Goal: Transaction & Acquisition: Download file/media

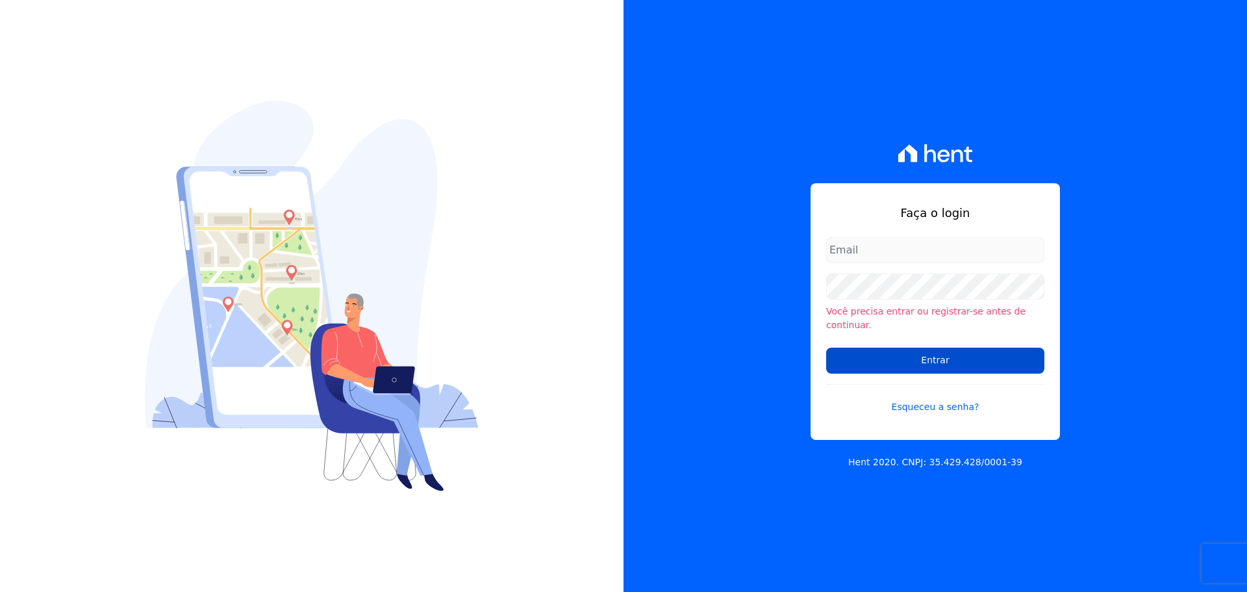
type input "raquel.pradie@porto5.com.br"
click at [895, 347] on input "Entrar" at bounding box center [935, 360] width 218 height 26
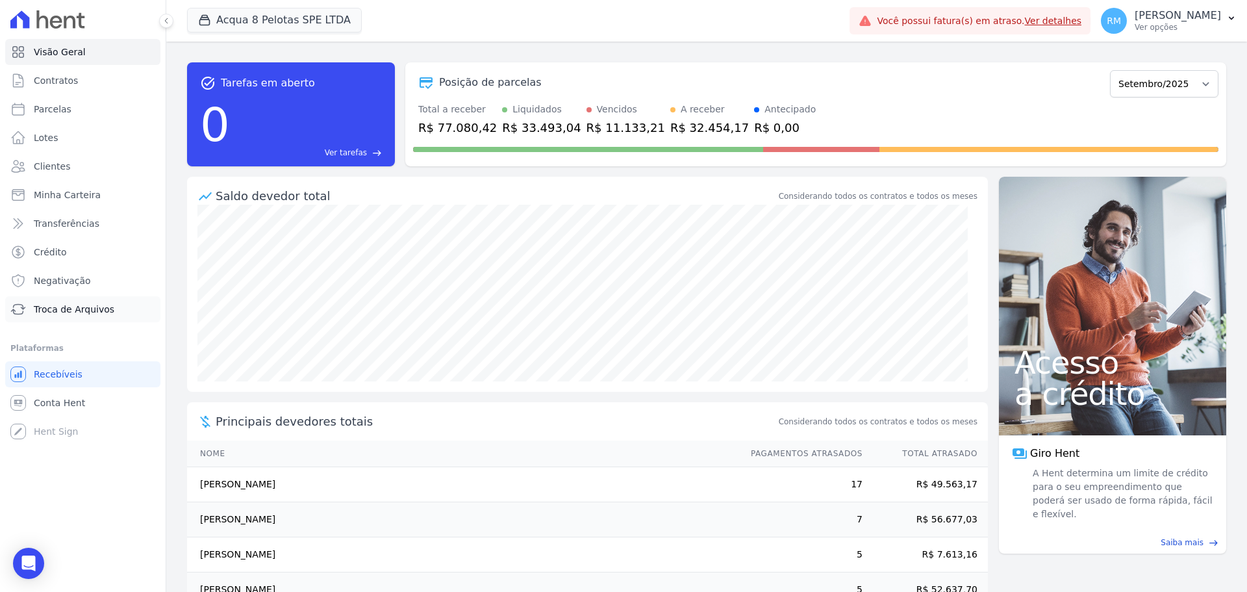
drag, startPoint x: 65, startPoint y: 314, endPoint x: 157, endPoint y: 312, distance: 92.2
click at [64, 316] on link "Troca de Arquivos" at bounding box center [82, 309] width 155 height 26
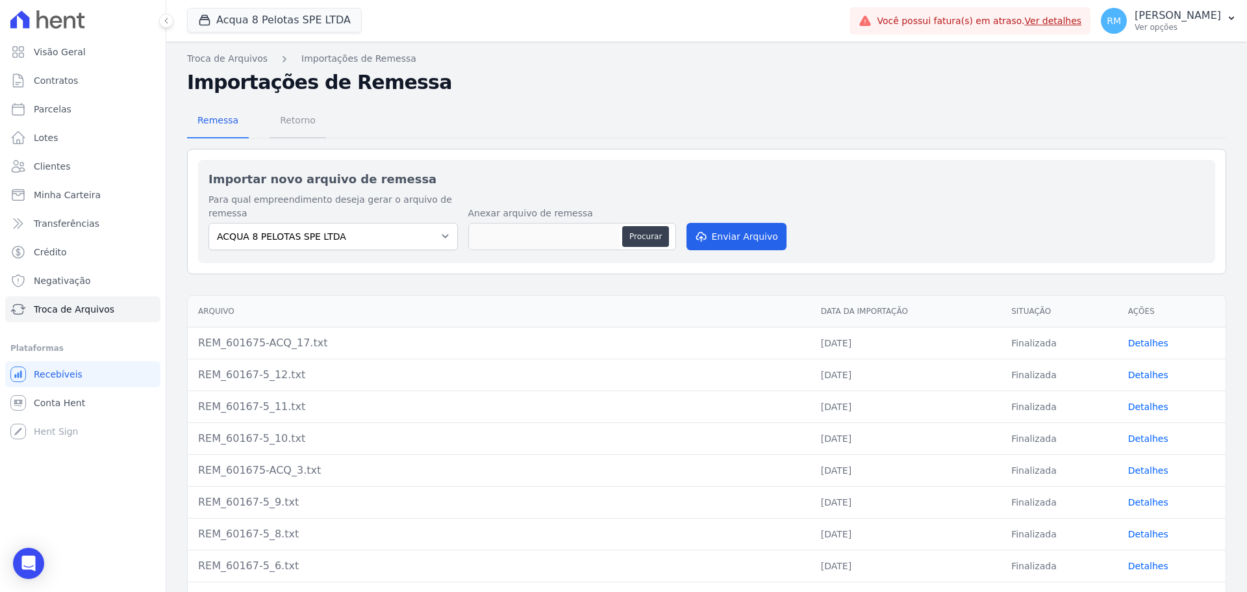
click at [290, 121] on span "Retorno" at bounding box center [297, 120] width 51 height 26
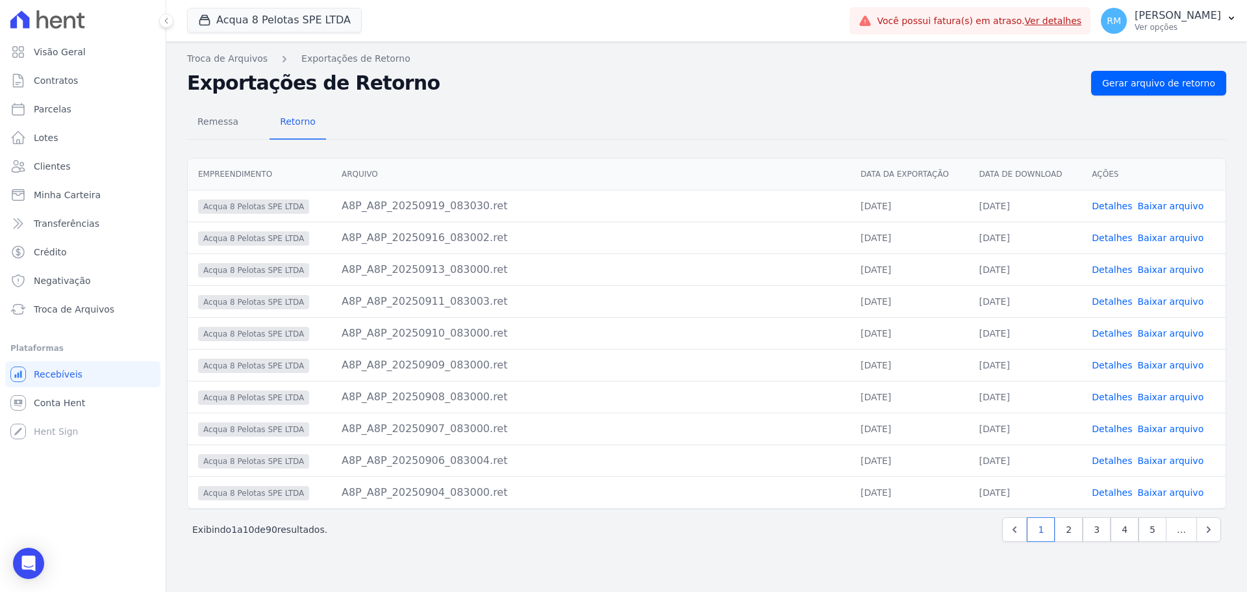
click at [233, 67] on div "Troca de Arquivos Exportações de Retorno Exportações de Retorno Gerar arquivo d…" at bounding box center [706, 317] width 1081 height 550
click at [308, 29] on button "Acqua 8 Pelotas SPE LTDA" at bounding box center [274, 20] width 175 height 25
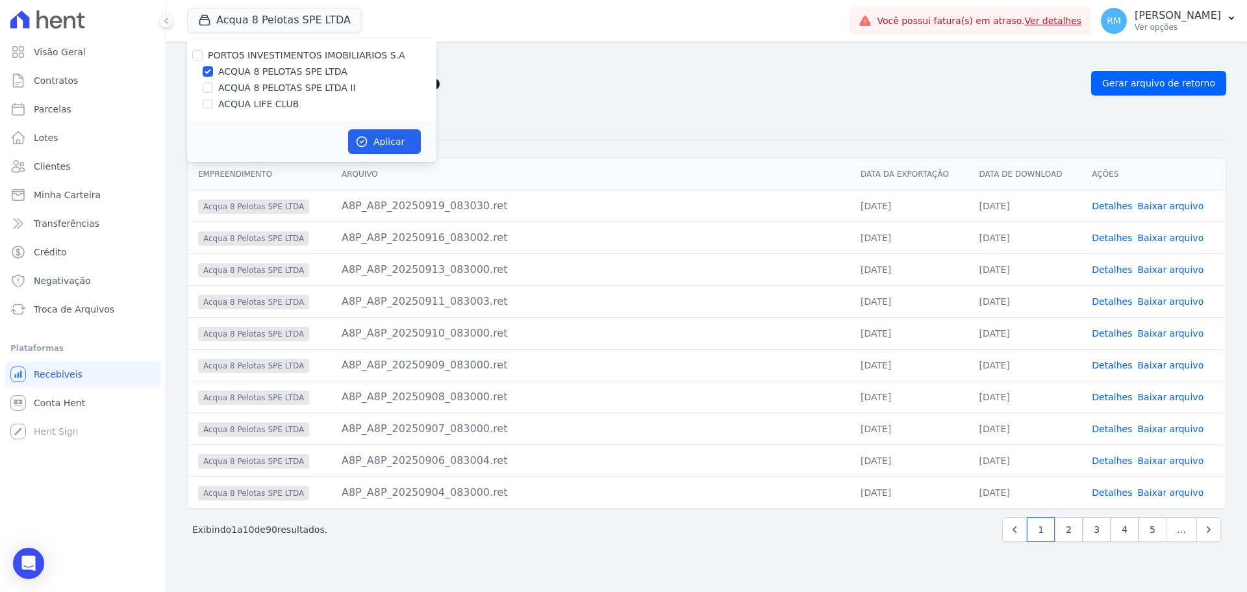
click at [253, 108] on label "ACQUA LIFE CLUB" at bounding box center [258, 104] width 81 height 14
click at [213, 108] on input "ACQUA LIFE CLUB" at bounding box center [208, 104] width 10 height 10
checkbox input "true"
click at [247, 75] on label "ACQUA 8 PELOTAS SPE LTDA" at bounding box center [282, 72] width 129 height 14
click at [213, 75] on input "ACQUA 8 PELOTAS SPE LTDA" at bounding box center [208, 71] width 10 height 10
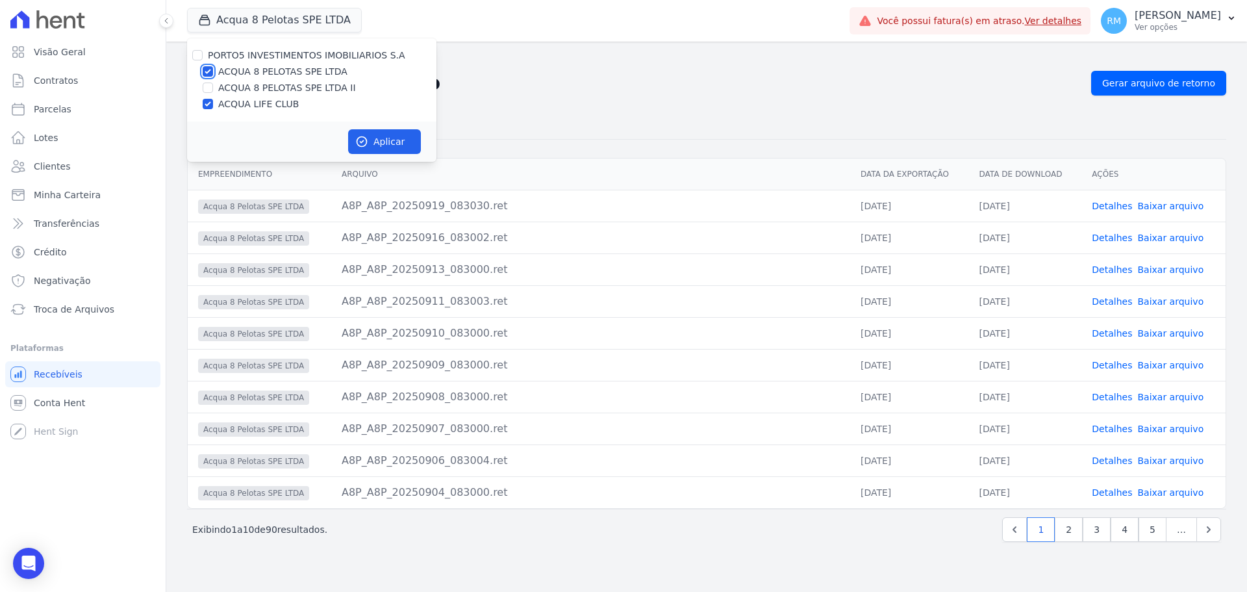
checkbox input "false"
click at [391, 147] on button "Aplicar" at bounding box center [384, 141] width 73 height 25
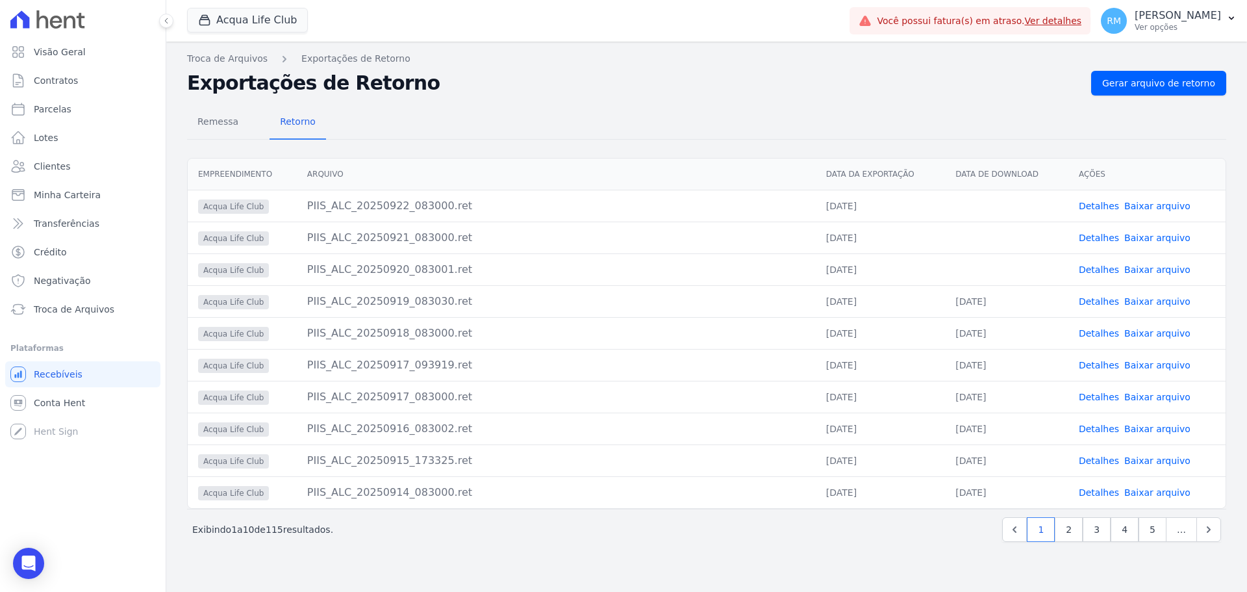
click at [1179, 207] on link "Baixar arquivo" at bounding box center [1157, 206] width 66 height 10
click at [1158, 238] on link "Baixar arquivo" at bounding box center [1157, 237] width 66 height 10
click at [1159, 269] on link "Baixar arquivo" at bounding box center [1157, 269] width 66 height 10
click at [251, 30] on button "Acqua Life Club" at bounding box center [247, 20] width 121 height 25
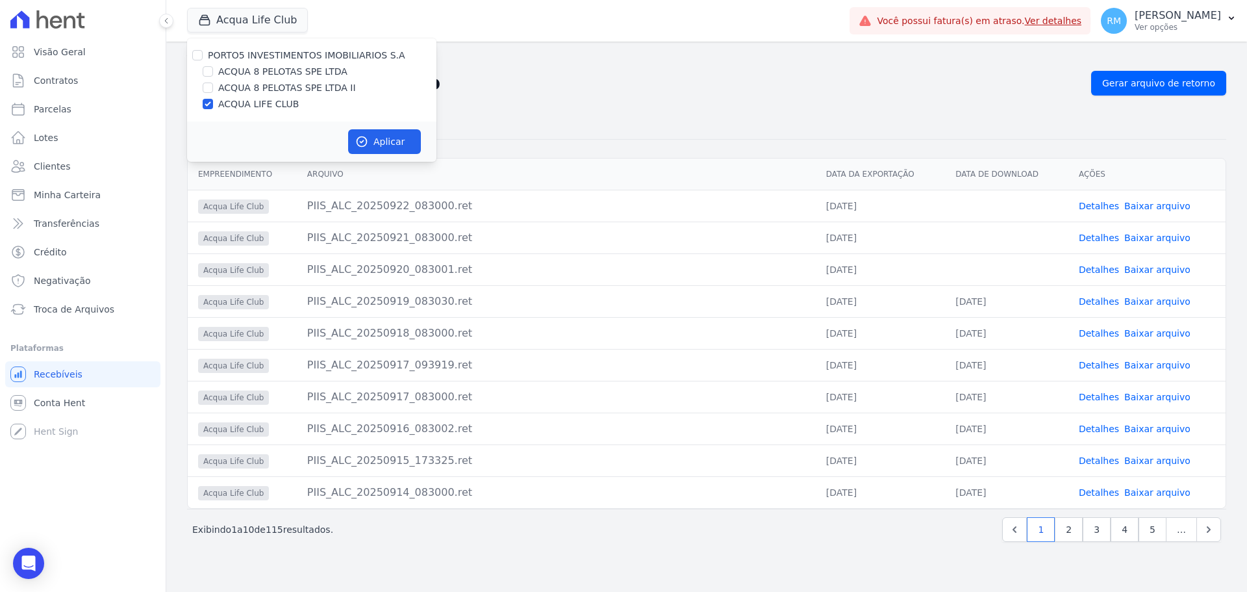
click at [234, 69] on label "ACQUA 8 PELOTAS SPE LTDA" at bounding box center [282, 72] width 129 height 14
click at [213, 69] on input "ACQUA 8 PELOTAS SPE LTDA" at bounding box center [208, 71] width 10 height 10
checkbox input "true"
click at [213, 108] on div "ACQUA LIFE CLUB" at bounding box center [311, 104] width 249 height 14
click at [208, 101] on input "ACQUA LIFE CLUB" at bounding box center [208, 104] width 10 height 10
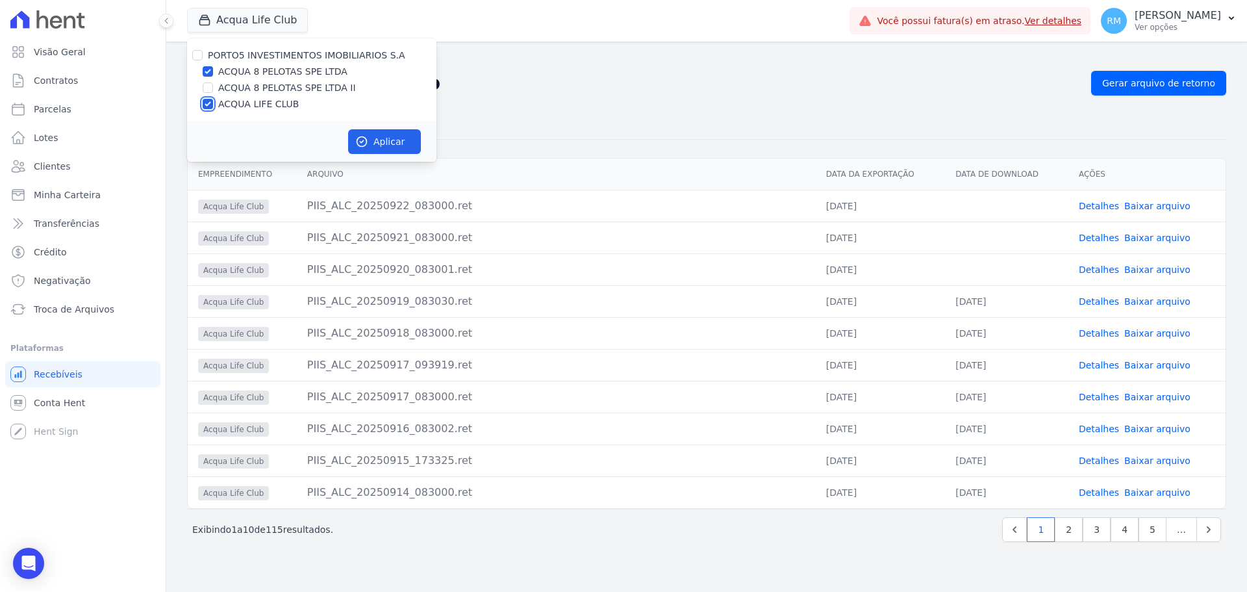
checkbox input "false"
click at [393, 143] on button "Aplicar" at bounding box center [384, 141] width 73 height 25
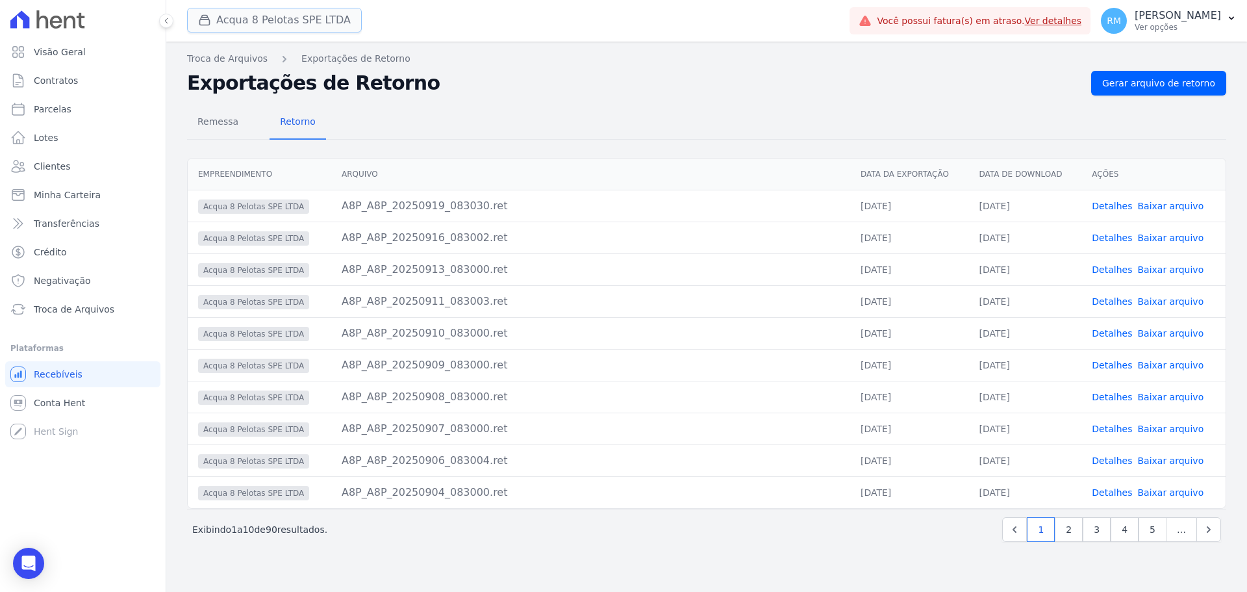
click at [289, 29] on button "Acqua 8 Pelotas SPE LTDA" at bounding box center [274, 20] width 175 height 25
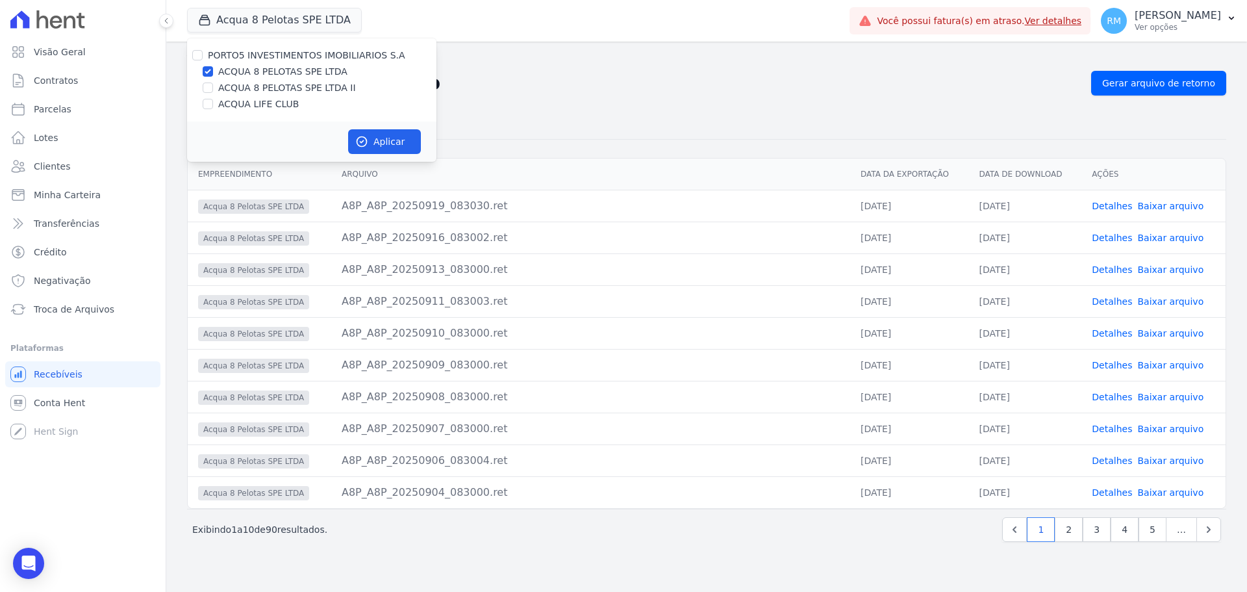
click at [259, 82] on label "ACQUA 8 PELOTAS SPE LTDA II" at bounding box center [287, 88] width 138 height 14
click at [213, 82] on input "ACQUA 8 PELOTAS SPE LTDA II" at bounding box center [208, 87] width 10 height 10
checkbox input "true"
click at [259, 70] on label "ACQUA 8 PELOTAS SPE LTDA" at bounding box center [282, 72] width 129 height 14
click at [213, 70] on input "ACQUA 8 PELOTAS SPE LTDA" at bounding box center [208, 71] width 10 height 10
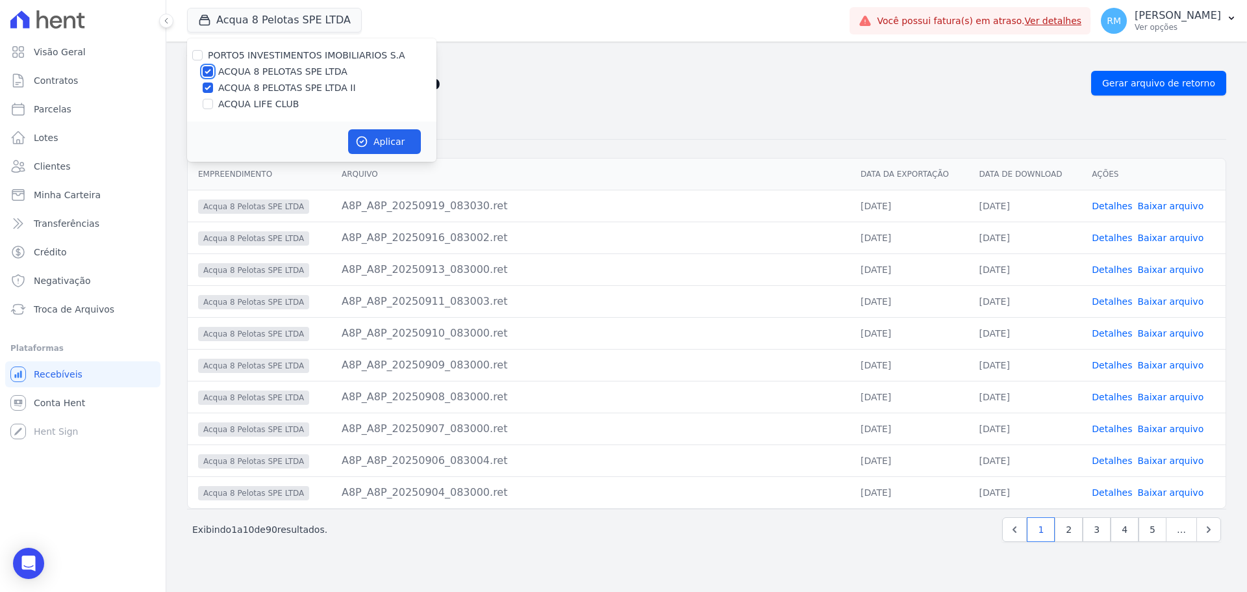
checkbox input "false"
click at [362, 142] on icon "button" at bounding box center [361, 141] width 13 height 13
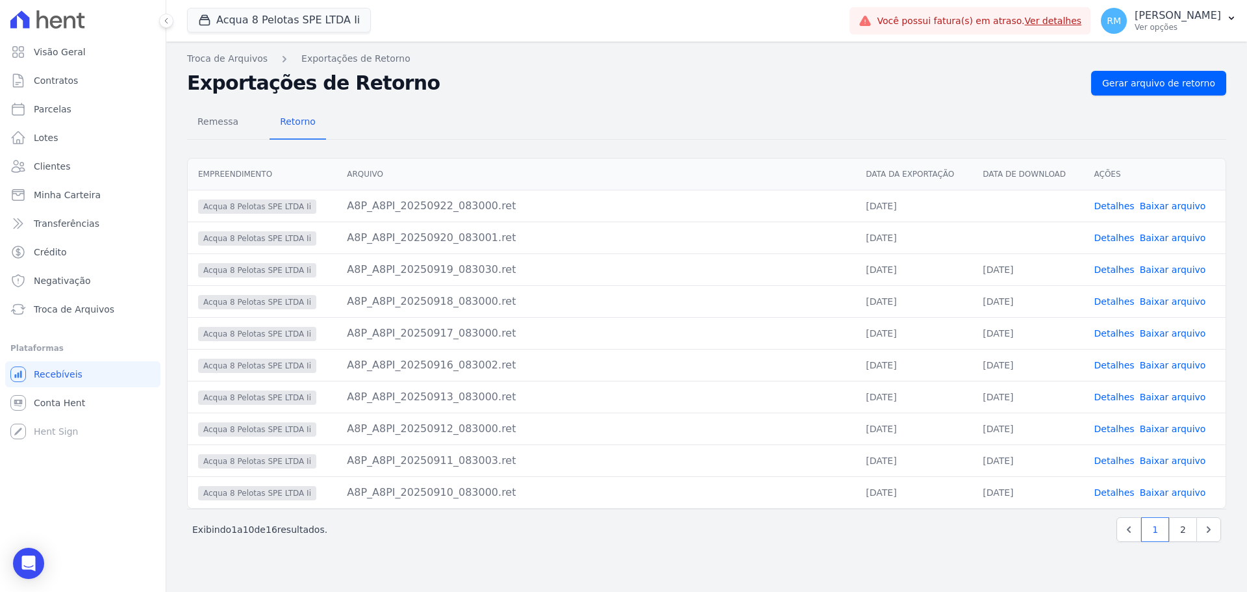
click at [1187, 210] on link "Baixar arquivo" at bounding box center [1173, 206] width 66 height 10
click at [1189, 239] on link "Baixar arquivo" at bounding box center [1173, 237] width 66 height 10
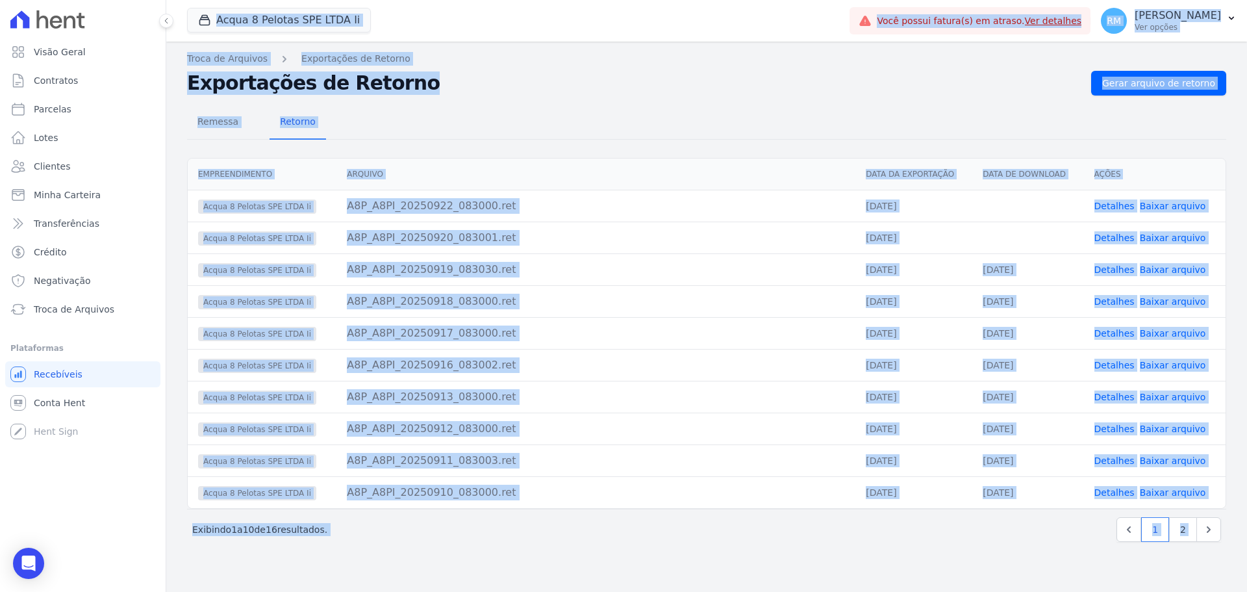
drag, startPoint x: 24, startPoint y: 547, endPoint x: 36, endPoint y: 543, distance: 12.9
click at [61, 536] on body "Visão Geral Contratos [GEOGRAPHIC_DATA] Lotes Clientes Minha Carteira Transferê…" at bounding box center [623, 296] width 1247 height 592
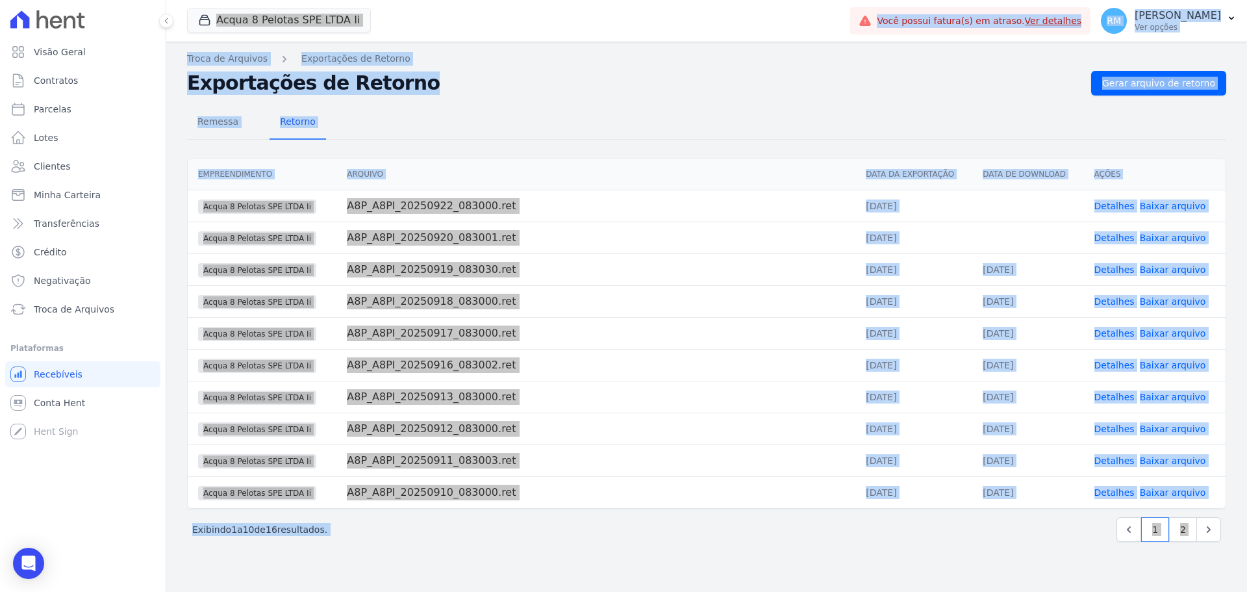
click at [3, 552] on div "Visão Geral Contratos [GEOGRAPHIC_DATA] Lotes Clientes Minha Carteira Transferê…" at bounding box center [83, 296] width 166 height 592
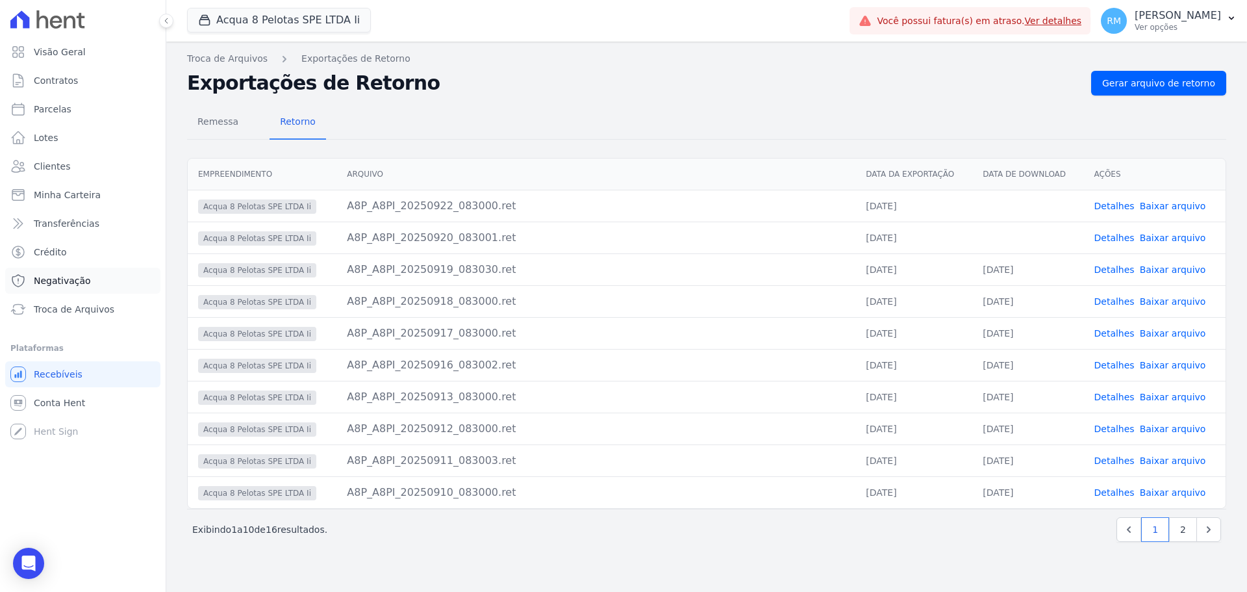
click at [108, 285] on link "Negativação" at bounding box center [82, 281] width 155 height 26
